Goal: Task Accomplishment & Management: Manage account settings

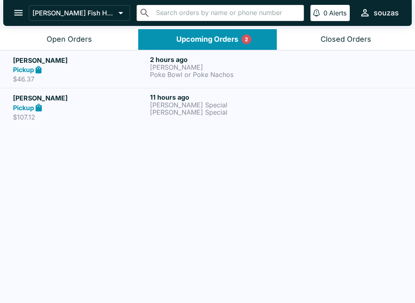
click at [101, 101] on h5 "[PERSON_NAME]" at bounding box center [80, 98] width 134 height 10
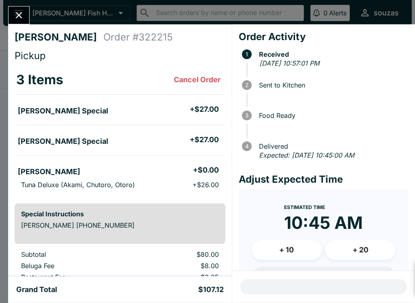
click at [397, 281] on div "New Order: [PERSON_NAME] / 2 items Click here to review order 2 hours ago" at bounding box center [317, 277] width 180 height 36
click at [19, 17] on icon "Close" at bounding box center [18, 15] width 11 height 11
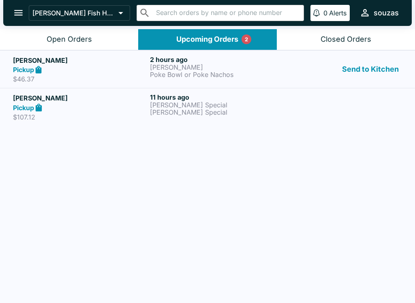
click at [381, 76] on button "Send to Kitchen" at bounding box center [370, 70] width 63 height 28
click at [391, 69] on button "Send to Kitchen" at bounding box center [370, 70] width 63 height 28
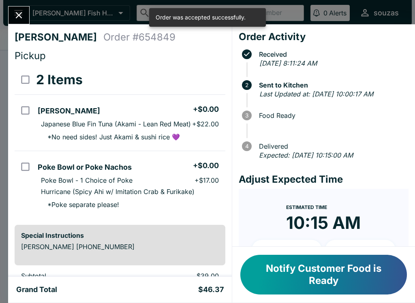
click at [12, 5] on div "[PERSON_NAME] Order # 654849 Pickup 2 Items [PERSON_NAME] + $0.00 Japanese Blue…" at bounding box center [207, 151] width 415 height 303
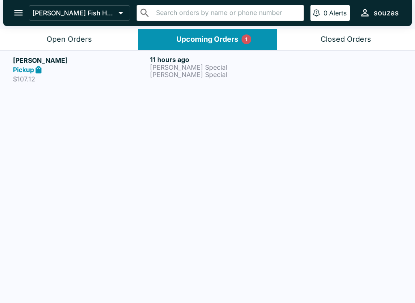
click at [102, 30] on button "Open Orders" at bounding box center [69, 39] width 138 height 21
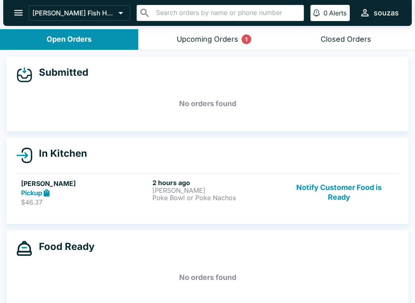
click at [347, 192] on button "Notify Customer Food is Ready" at bounding box center [339, 193] width 110 height 28
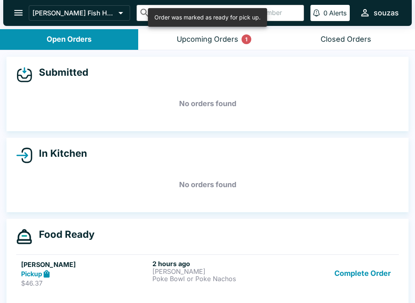
click at [235, 36] on div "Upcoming Orders 1" at bounding box center [208, 39] width 62 height 9
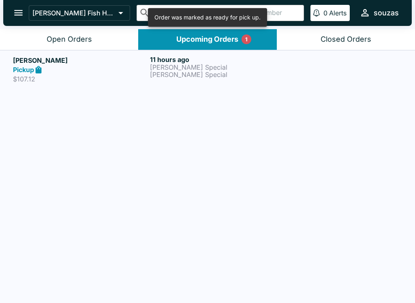
click at [178, 64] on p "[PERSON_NAME] Special" at bounding box center [217, 67] width 134 height 7
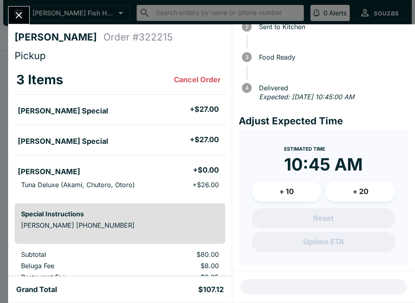
scroll to position [58, 0]
click at [24, 14] on icon "Close" at bounding box center [18, 15] width 11 height 11
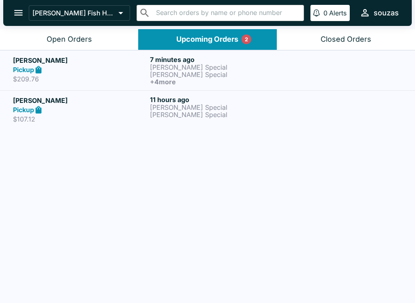
click at [174, 100] on h6 "11 hours ago" at bounding box center [217, 100] width 134 height 8
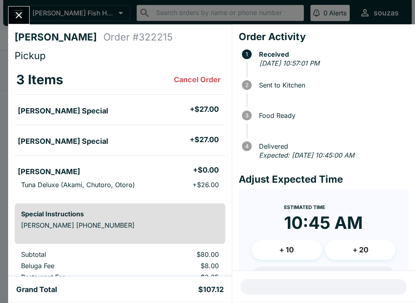
click at [21, 7] on button "Close" at bounding box center [19, 14] width 21 height 17
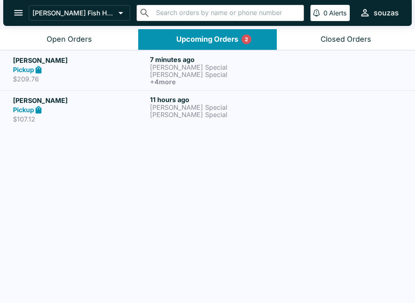
click at [45, 28] on header "[PERSON_NAME] Fish House ​ ​ 0 [PERSON_NAME]" at bounding box center [207, 14] width 415 height 29
click at [54, 37] on div "Open Orders" at bounding box center [69, 39] width 45 height 9
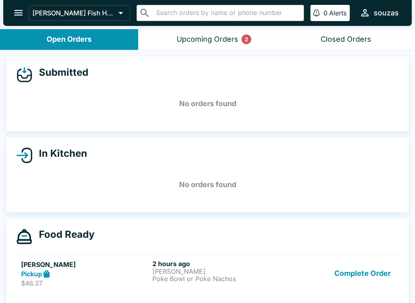
click at [167, 45] on button "Upcoming Orders 2" at bounding box center [207, 39] width 138 height 21
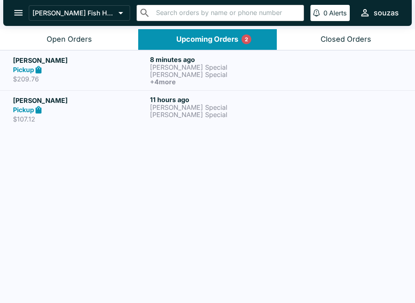
click at [56, 69] on div "Pickup" at bounding box center [80, 69] width 134 height 9
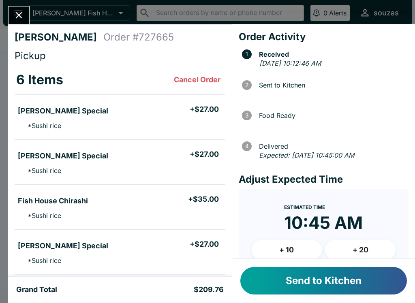
click at [269, 280] on button "Send to Kitchen" at bounding box center [323, 281] width 167 height 28
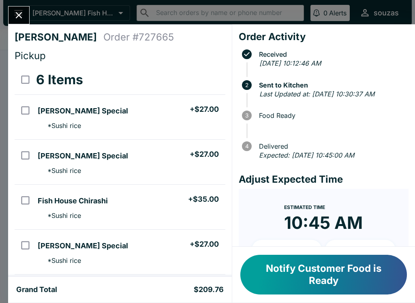
click at [23, 16] on icon "Close" at bounding box center [18, 15] width 11 height 11
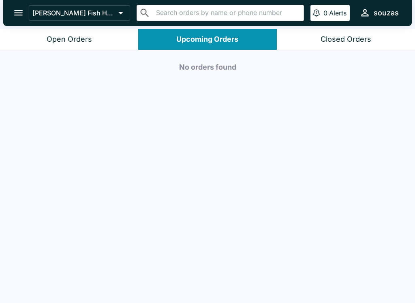
click at [52, 58] on div "No orders found" at bounding box center [207, 177] width 415 height 254
click at [70, 46] on button "Open Orders" at bounding box center [69, 39] width 138 height 21
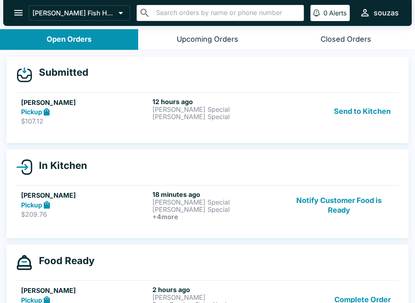
click at [366, 108] on button "Send to Kitchen" at bounding box center [362, 112] width 63 height 28
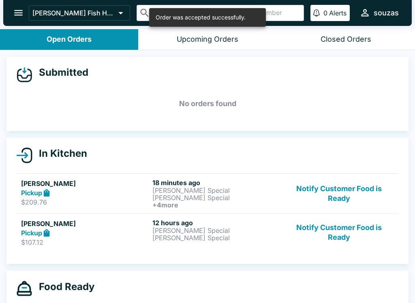
click at [233, 231] on p "[PERSON_NAME] Special" at bounding box center [216, 230] width 128 height 7
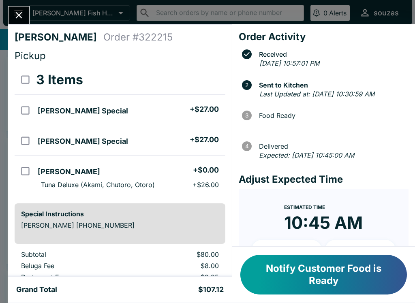
click at [321, 277] on button "Notify Customer Food is Ready" at bounding box center [323, 275] width 167 height 40
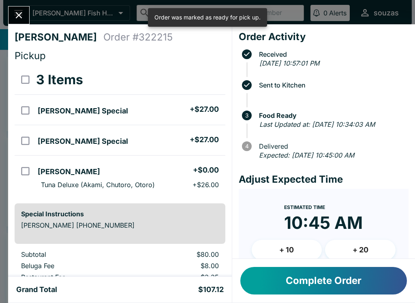
click at [13, 15] on button "Close" at bounding box center [19, 14] width 21 height 17
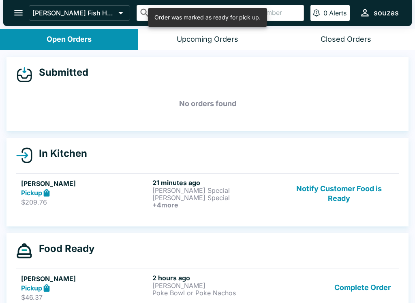
click at [85, 201] on p "$209.76" at bounding box center [85, 202] width 128 height 8
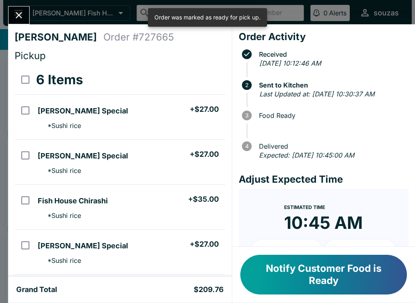
click at [20, 20] on icon "Close" at bounding box center [18, 15] width 11 height 11
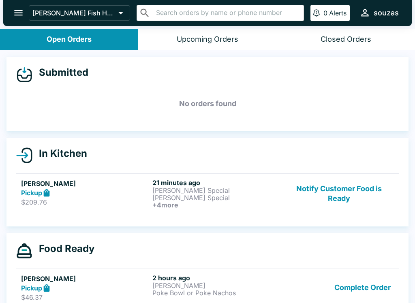
click at [347, 186] on button "Notify Customer Food is Ready" at bounding box center [339, 194] width 110 height 30
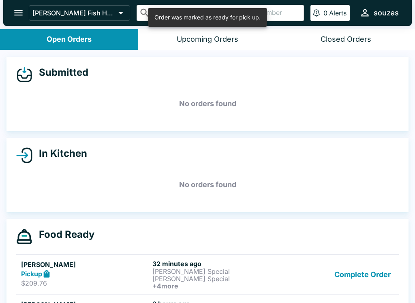
click at [218, 35] on div "Upcoming Orders" at bounding box center [208, 39] width 62 height 9
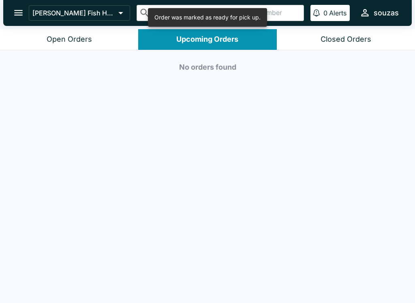
click at [76, 32] on button "Open Orders" at bounding box center [69, 39] width 138 height 21
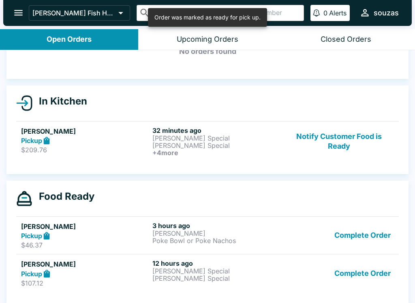
scroll to position [52, 0]
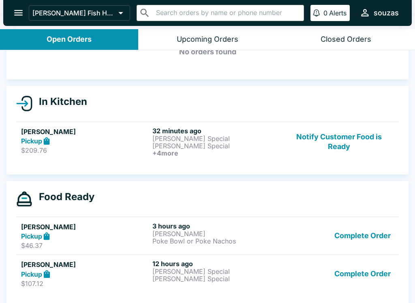
click at [376, 231] on button "Complete Order" at bounding box center [362, 236] width 63 height 28
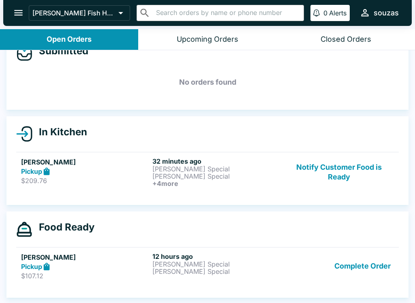
scroll to position [21, 0]
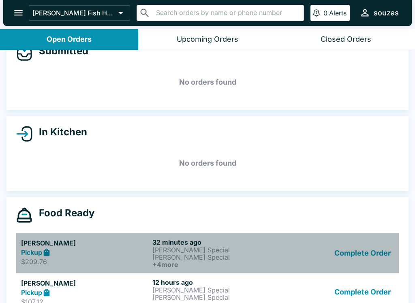
click at [89, 239] on h5 "[PERSON_NAME]" at bounding box center [85, 243] width 128 height 10
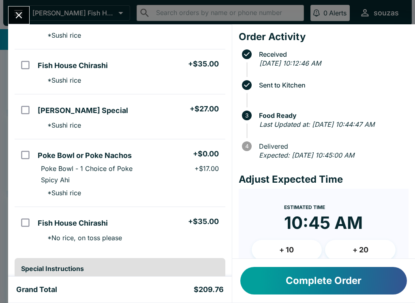
scroll to position [141, 0]
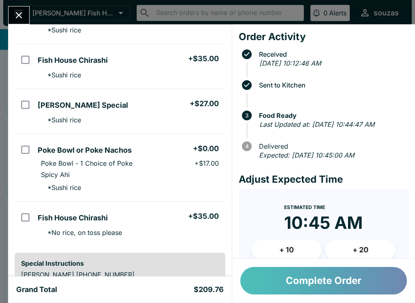
click at [333, 282] on button "Complete Order" at bounding box center [323, 281] width 167 height 28
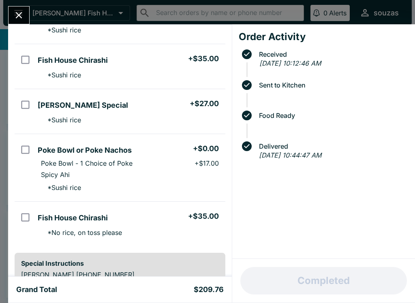
scroll to position [7, 0]
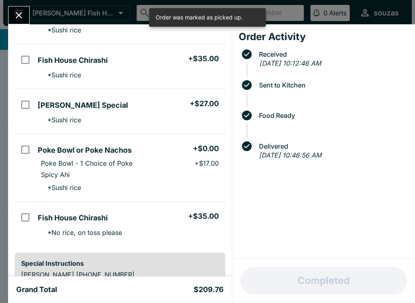
click at [19, 18] on icon "Close" at bounding box center [18, 15] width 11 height 11
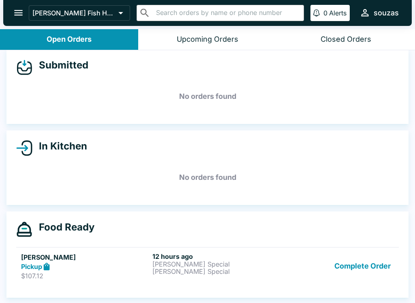
click at [136, 265] on div "Pickup" at bounding box center [85, 266] width 128 height 9
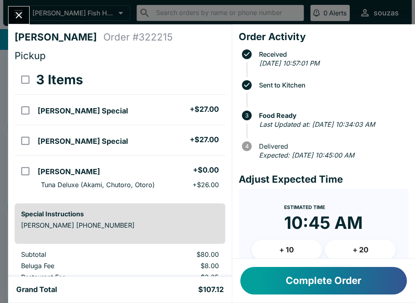
click at [344, 279] on button "Complete Order" at bounding box center [323, 281] width 167 height 28
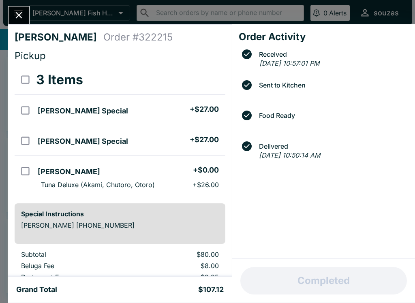
click at [24, 17] on icon "Close" at bounding box center [18, 15] width 11 height 11
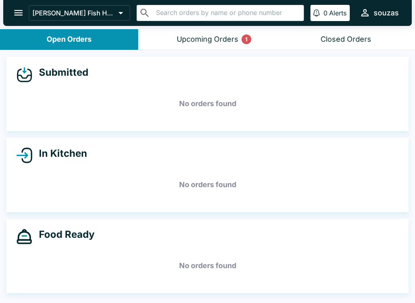
click at [217, 36] on div "Upcoming Orders 1" at bounding box center [208, 39] width 62 height 9
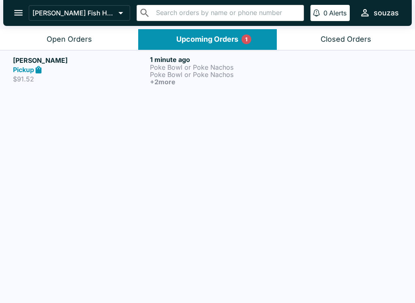
click at [97, 73] on div "Pickup" at bounding box center [80, 69] width 134 height 9
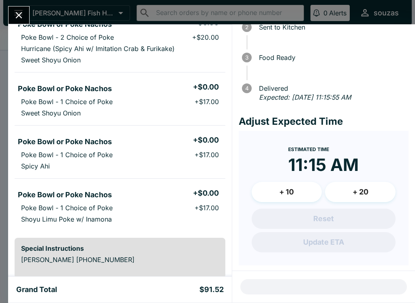
scroll to position [88, 0]
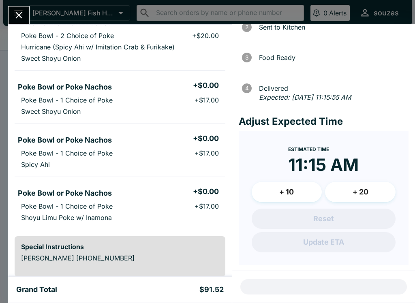
click at [20, 14] on icon "Close" at bounding box center [19, 15] width 6 height 6
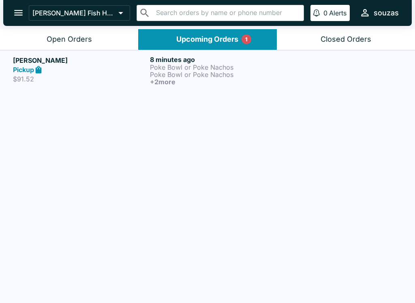
click at [177, 77] on p "Poke Bowl or Poke Nachos" at bounding box center [217, 74] width 134 height 7
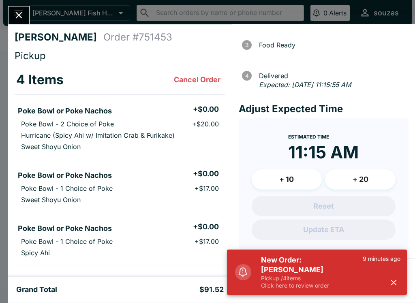
scroll to position [70, 0]
click at [20, 10] on icon "Close" at bounding box center [18, 15] width 11 height 11
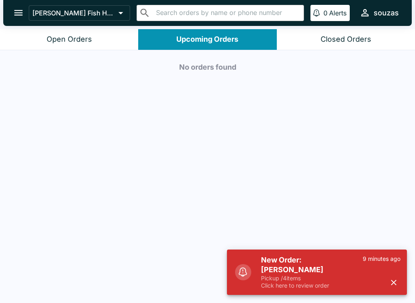
click at [100, 37] on button "Open Orders" at bounding box center [69, 39] width 138 height 21
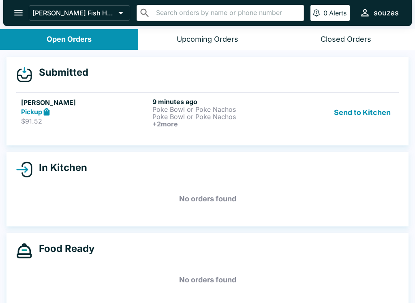
click at [374, 109] on button "Send to Kitchen" at bounding box center [362, 113] width 63 height 30
